Goal: Check status: Check status

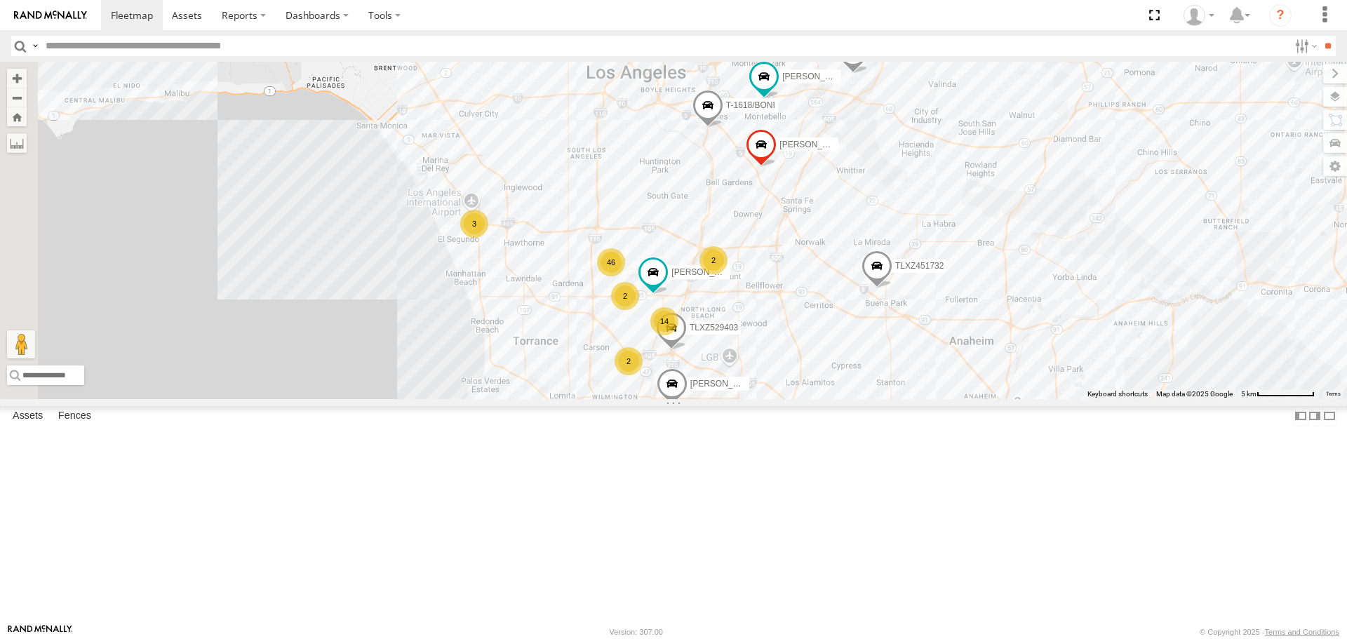
drag, startPoint x: 750, startPoint y: 242, endPoint x: 921, endPoint y: 378, distance: 218.7
click at [922, 378] on div "TAXZ467188 377214/[PERSON_NAME] TLXZ529419 834274/JOY TAXZ467190 TLXZ451732 [PE…" at bounding box center [673, 230] width 1347 height 337
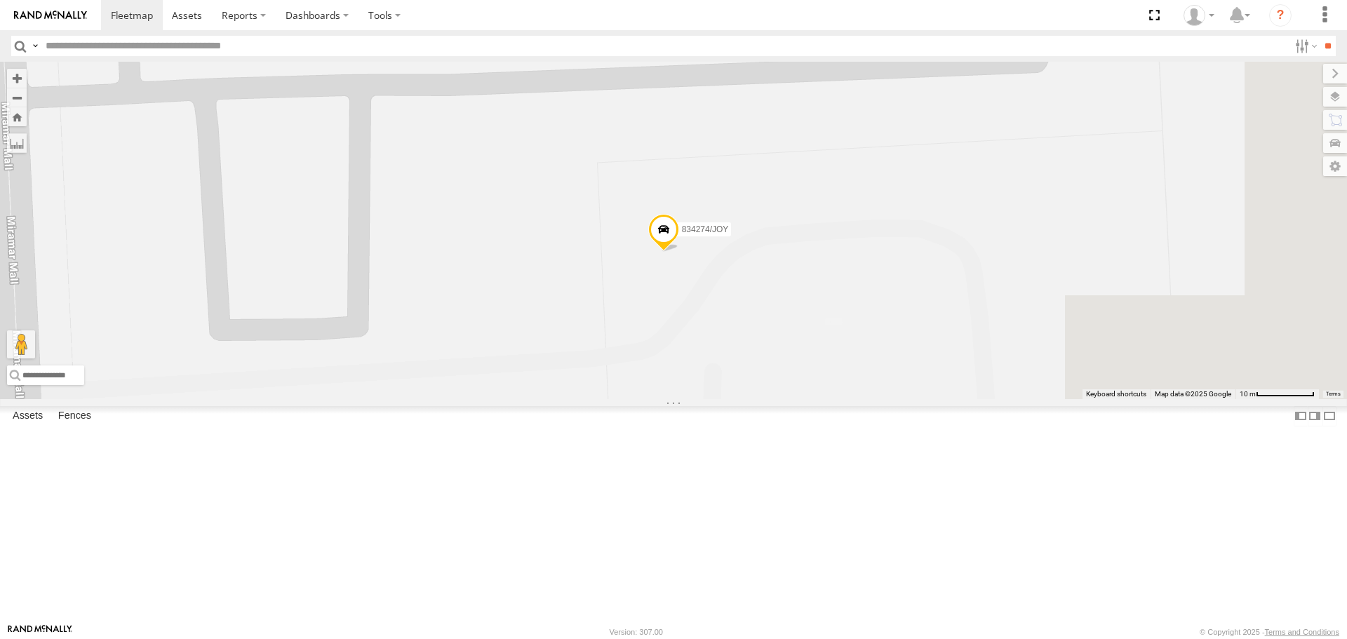
drag, startPoint x: 1092, startPoint y: 494, endPoint x: 617, endPoint y: 442, distance: 478.4
click at [831, 370] on div "TAXZ467188 377214/JOSE SANCHEZ TLXZ529419 834274/JOY TAXZ467190 TLXZ451732 KEVI…" at bounding box center [673, 230] width 1347 height 337
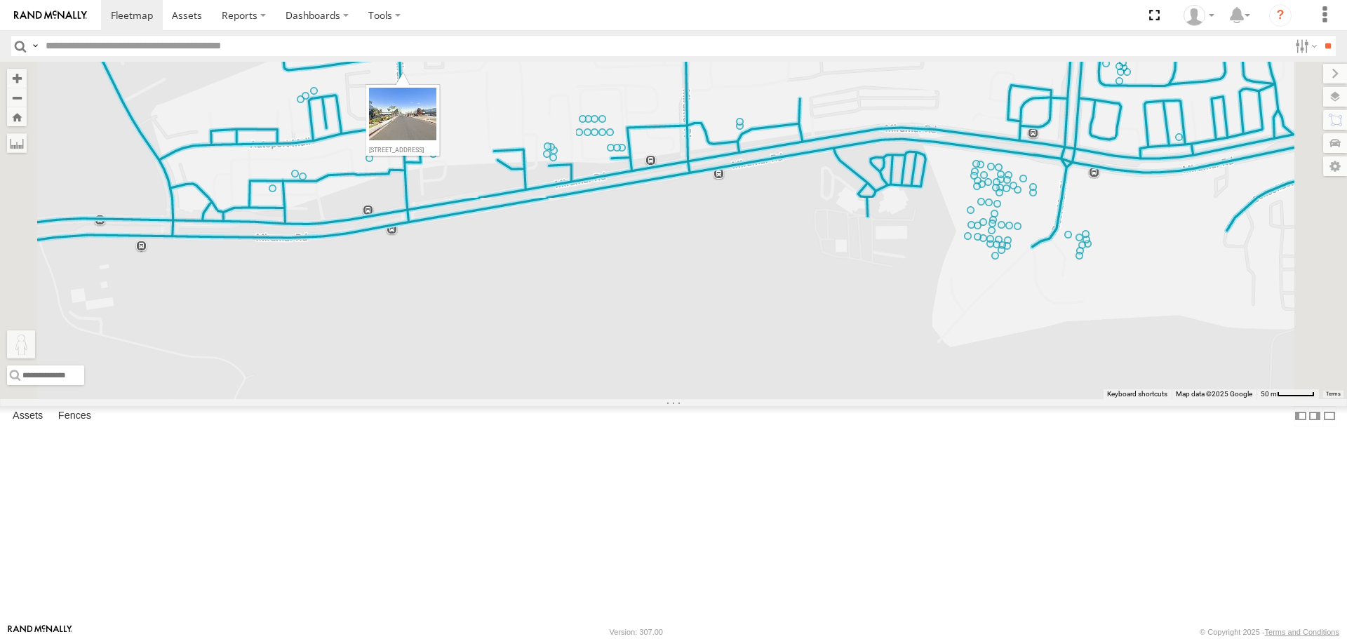
drag, startPoint x: 380, startPoint y: 567, endPoint x: 577, endPoint y: 167, distance: 445.8
click at [577, 167] on div "TAXZ467188 377214/JOSE SANCHEZ TLXZ529419 834274/JOY TAXZ467190 TLXZ451732 KEVI…" at bounding box center [673, 230] width 1347 height 337
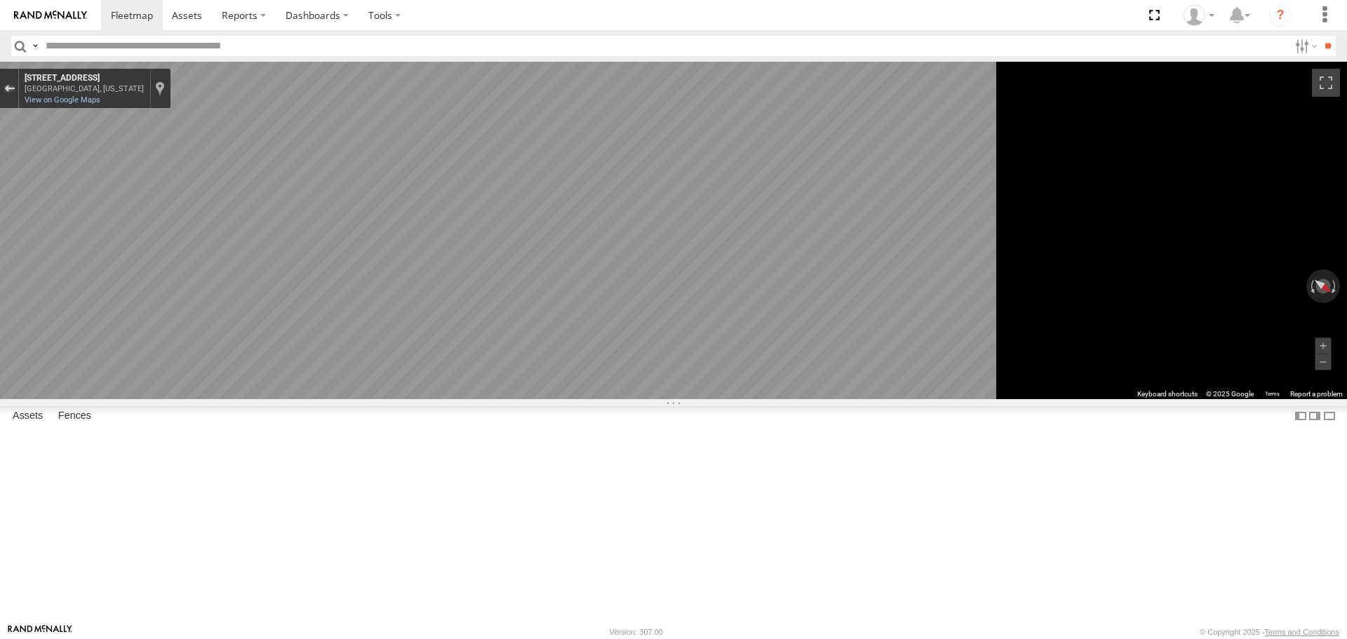
click at [15, 87] on div "Exit the Street View" at bounding box center [9, 88] width 11 height 8
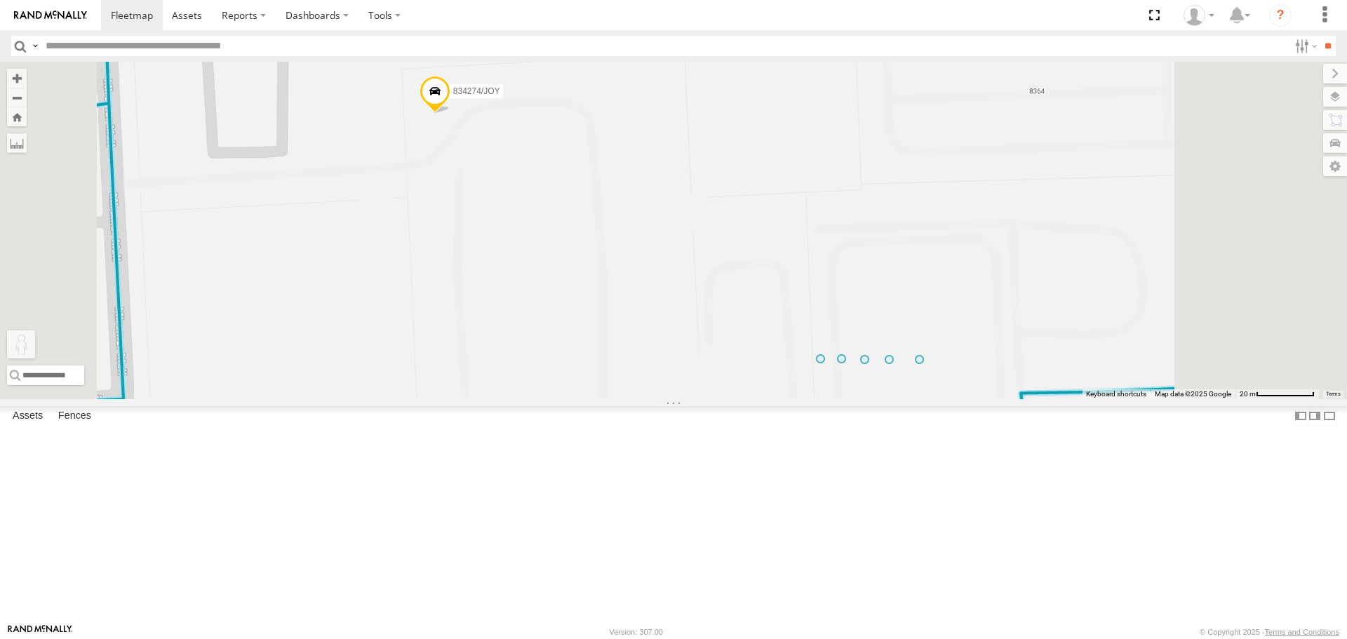
drag, startPoint x: 732, startPoint y: 75, endPoint x: 730, endPoint y: 83, distance: 8.9
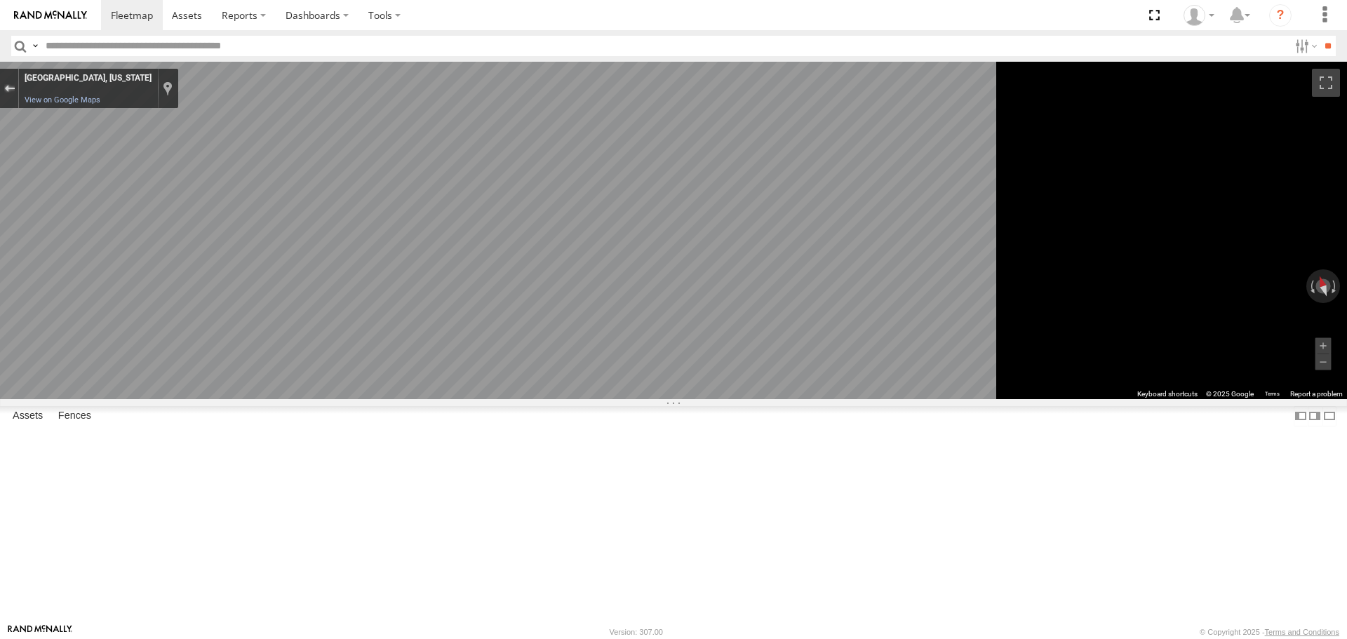
click at [15, 88] on div "Exit the Street View" at bounding box center [9, 88] width 11 height 8
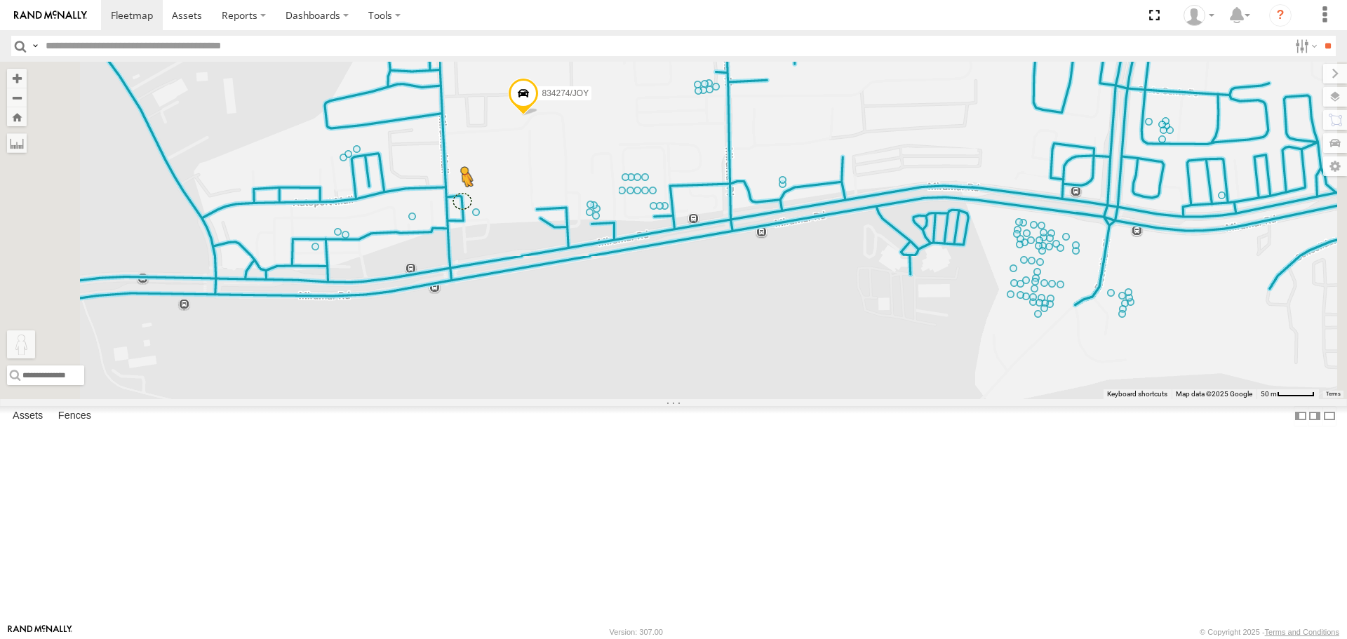
drag, startPoint x: 378, startPoint y: 565, endPoint x: 638, endPoint y: 313, distance: 362.1
click at [638, 313] on div "TAXZ467188 377214/JOSE SANCHEZ TLXZ529419 834274/JOY TAXZ467190 TLXZ451732 KEVI…" at bounding box center [673, 230] width 1347 height 337
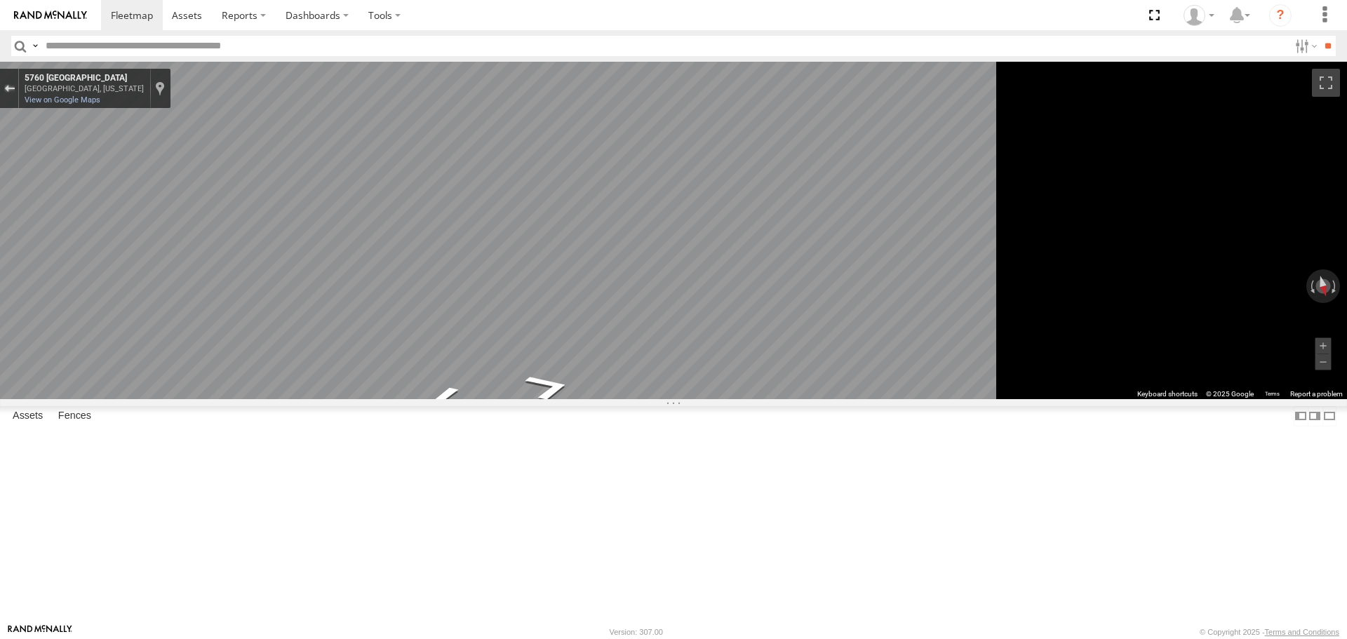
drag, startPoint x: 361, startPoint y: 87, endPoint x: 363, endPoint y: 95, distance: 8.7
click at [15, 88] on div "Exit the Street View" at bounding box center [9, 88] width 11 height 8
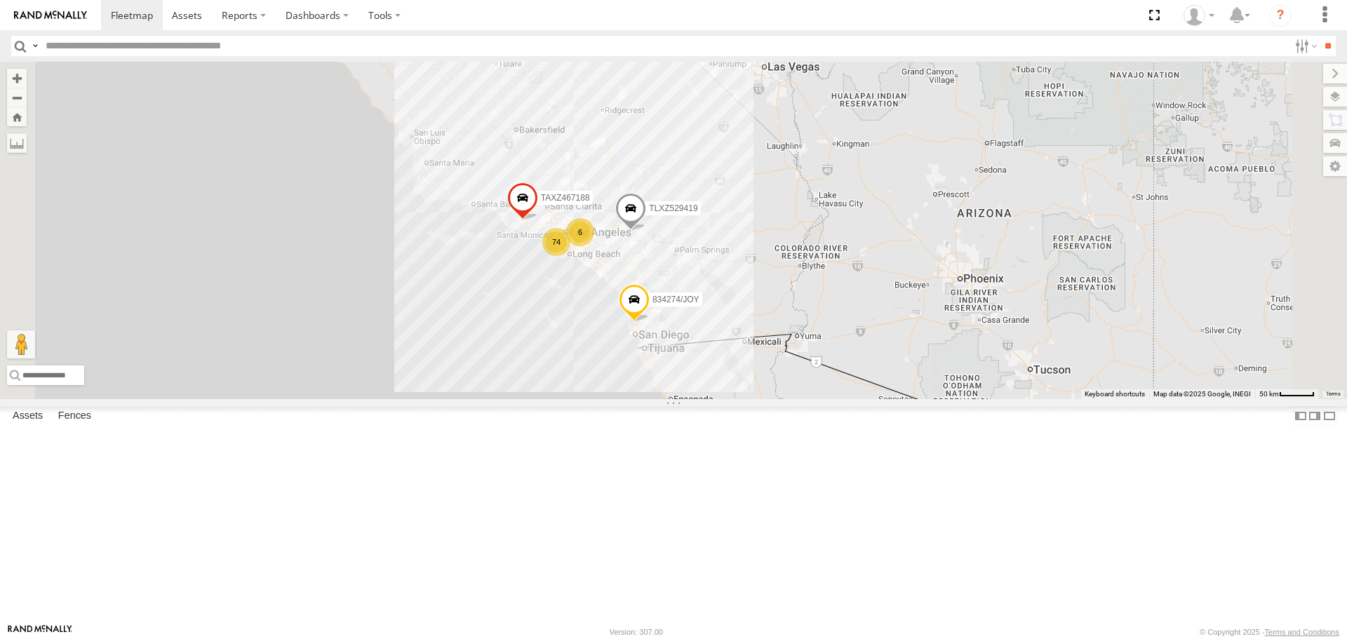
drag, startPoint x: 663, startPoint y: 246, endPoint x: 730, endPoint y: 343, distance: 118.1
click at [730, 343] on div "TAXZ467188 TLXZ529419 834274/JOY 74 6 Loading..." at bounding box center [673, 230] width 1347 height 337
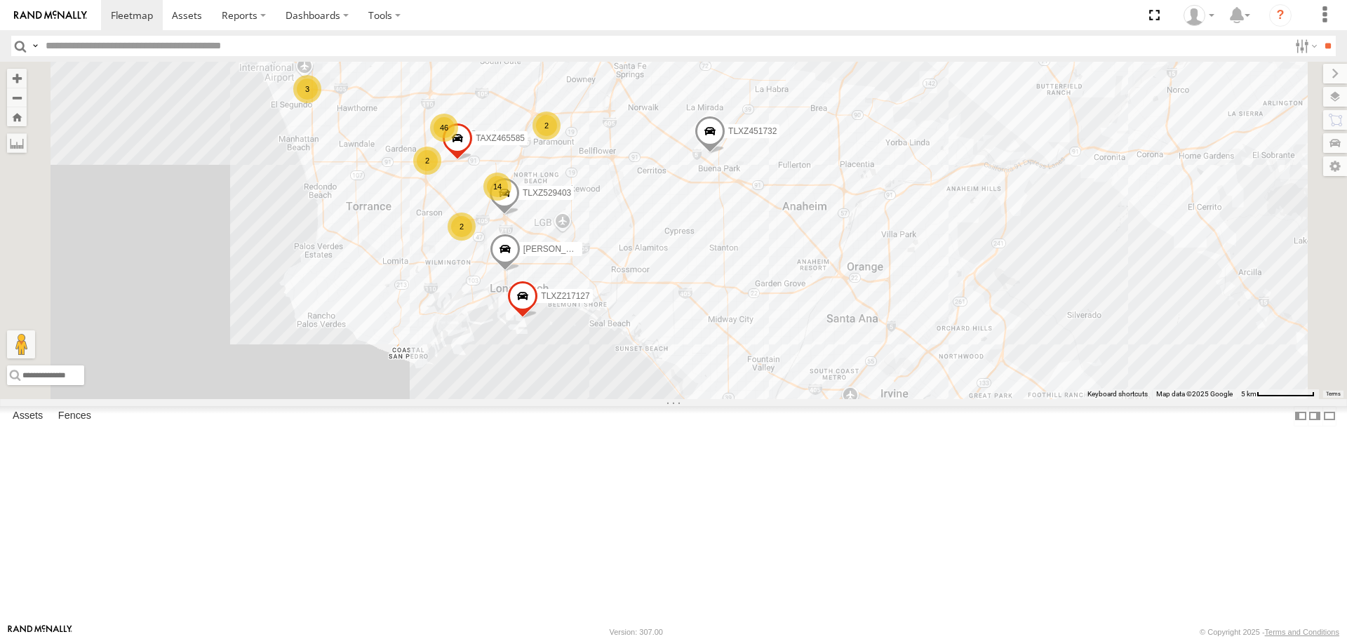
drag, startPoint x: 741, startPoint y: 416, endPoint x: 824, endPoint y: 409, distance: 83.8
click at [824, 398] on div "TAXZ467188 TLXZ529419 834274/JOY SAM/T-1625 LARS/T-1623 377214/JOSE SANCHEZ T-1…" at bounding box center [673, 230] width 1347 height 337
